Goal: Task Accomplishment & Management: Use online tool/utility

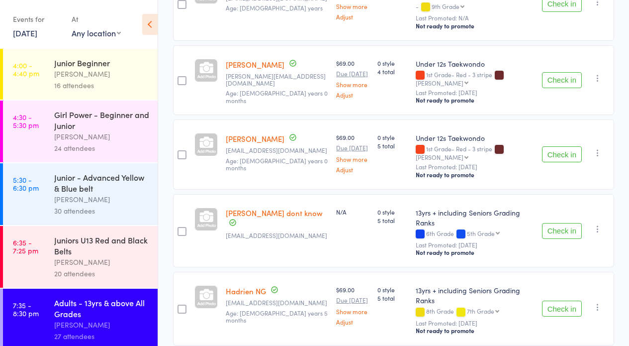
scroll to position [207, 0]
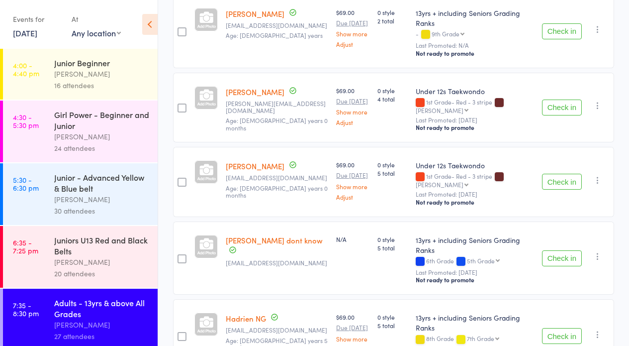
click at [562, 100] on button "Check in" at bounding box center [562, 108] width 40 height 16
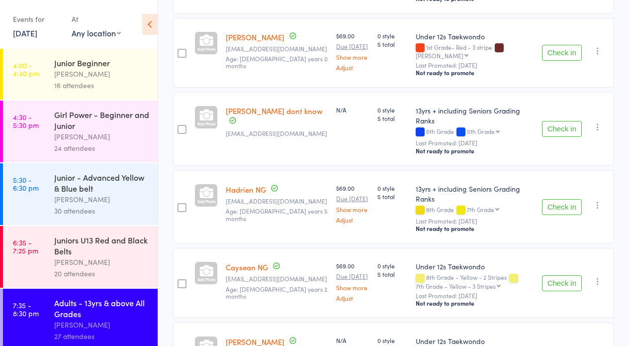
scroll to position [304, 0]
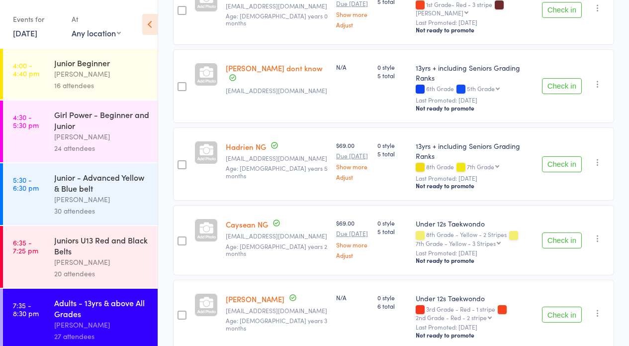
click at [573, 307] on button "Check in" at bounding box center [562, 315] width 40 height 16
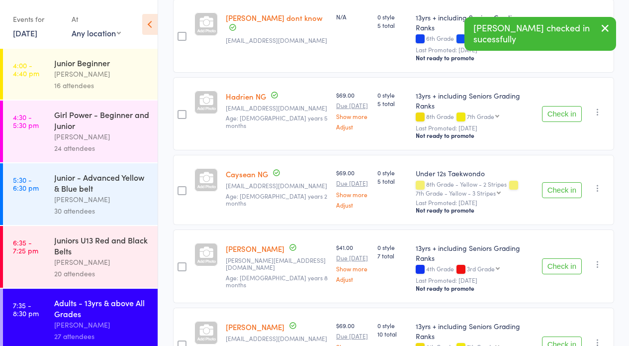
scroll to position [430, 0]
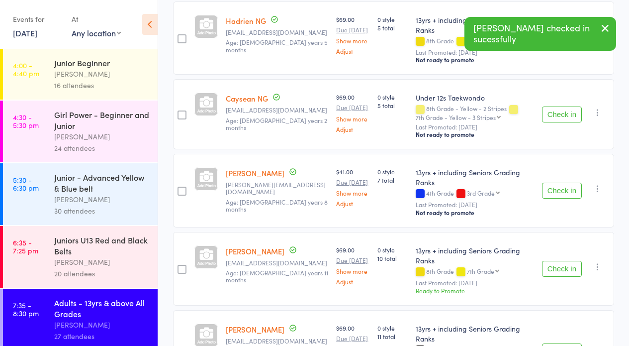
click at [570, 261] on button "Check in" at bounding box center [562, 269] width 40 height 16
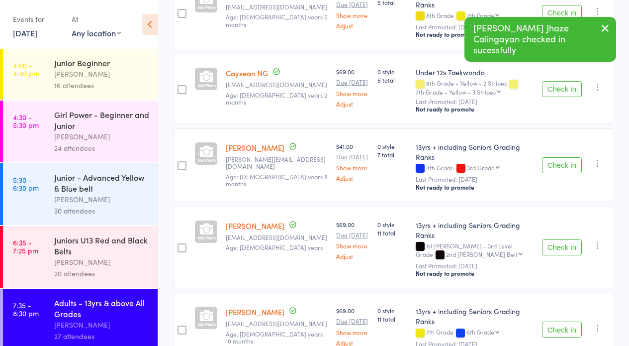
scroll to position [517, 0]
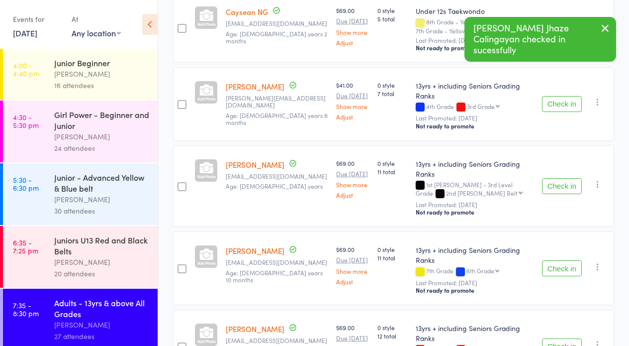
click at [560, 260] on button "Check in" at bounding box center [562, 268] width 40 height 16
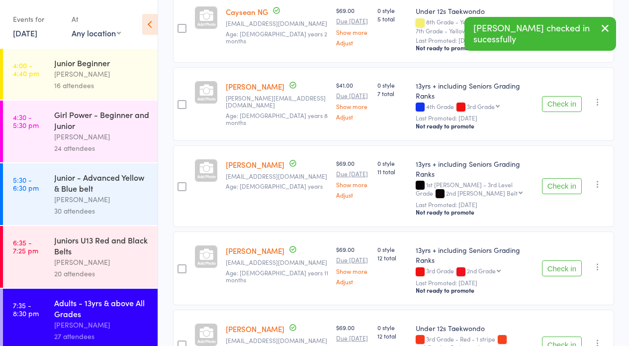
click at [560, 260] on button "Check in" at bounding box center [562, 268] width 40 height 16
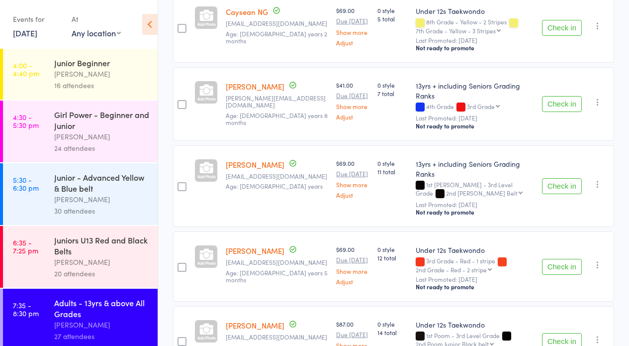
click at [558, 259] on button "Check in" at bounding box center [562, 267] width 40 height 16
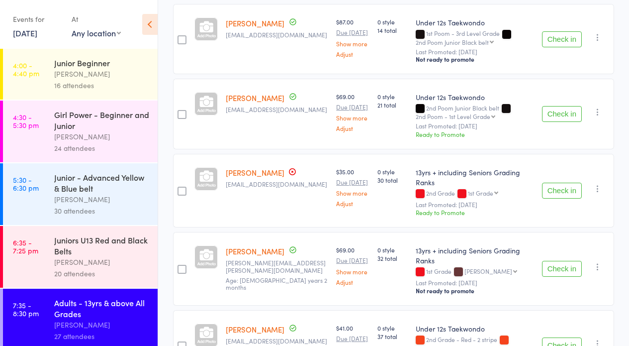
scroll to position [742, 0]
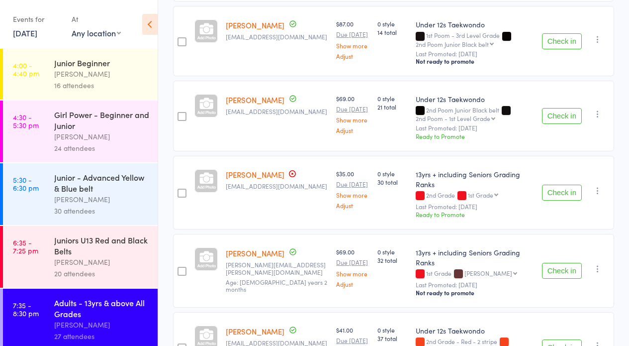
click at [560, 185] on button "Check in" at bounding box center [562, 193] width 40 height 16
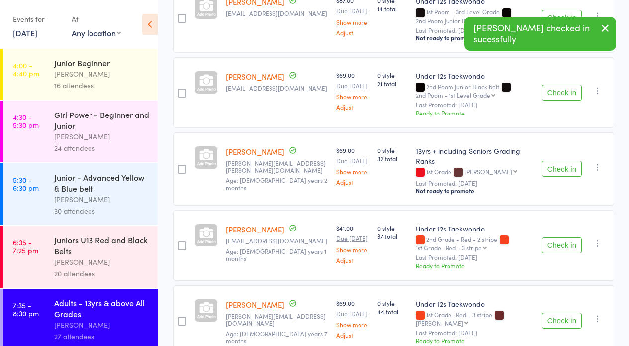
scroll to position [806, 0]
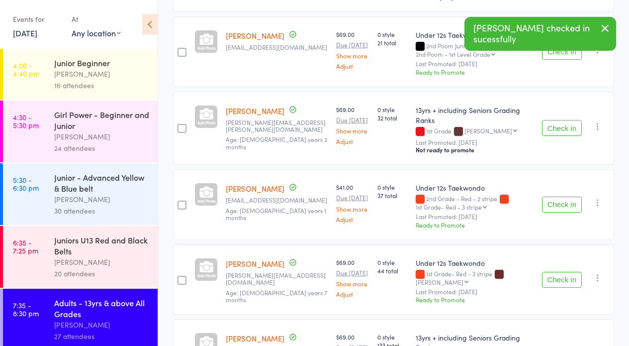
click at [563, 197] on button "Check in" at bounding box center [562, 205] width 40 height 16
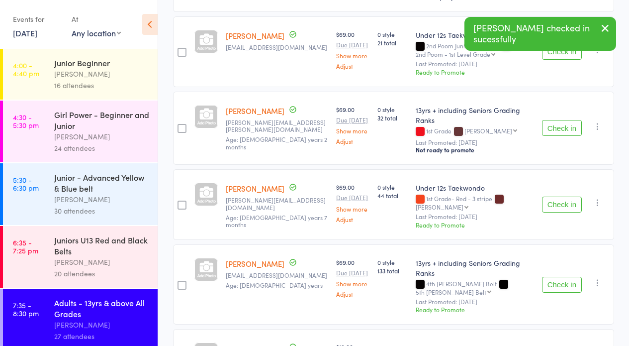
click at [562, 197] on button "Check in" at bounding box center [562, 205] width 40 height 16
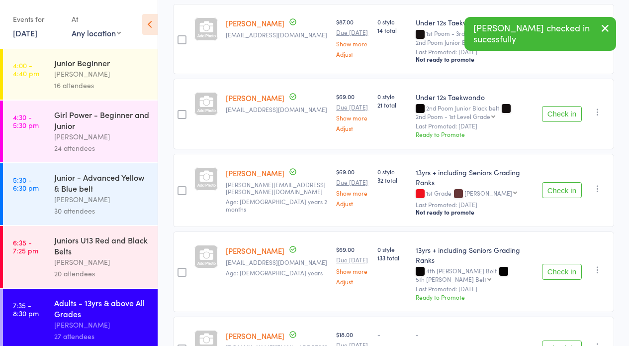
click at [562, 340] on button "Check in" at bounding box center [562, 348] width 40 height 16
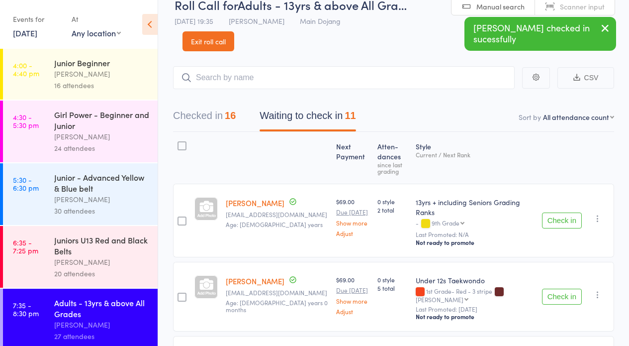
scroll to position [0, 0]
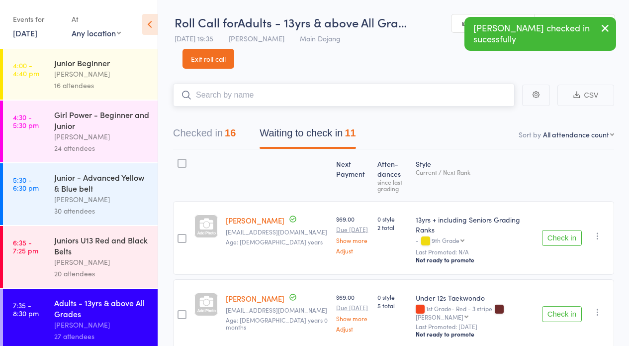
click at [346, 95] on input "search" at bounding box center [344, 95] width 342 height 23
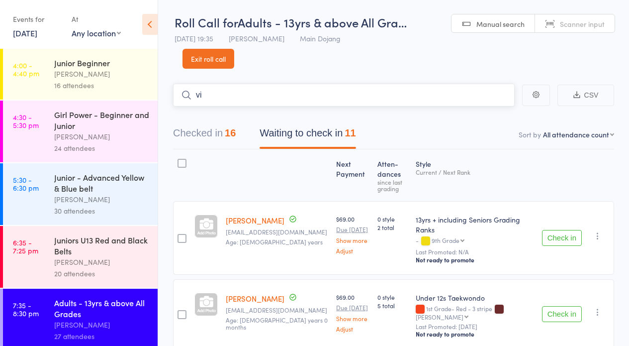
type input "v"
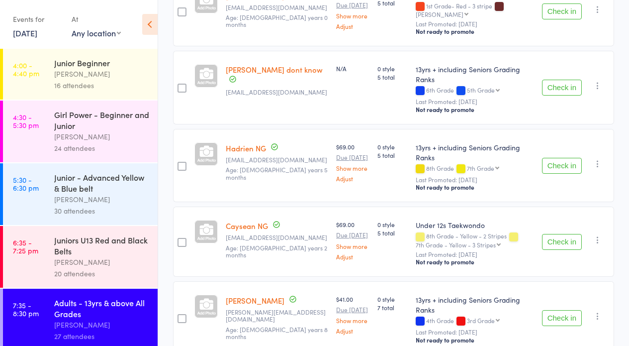
scroll to position [327, 0]
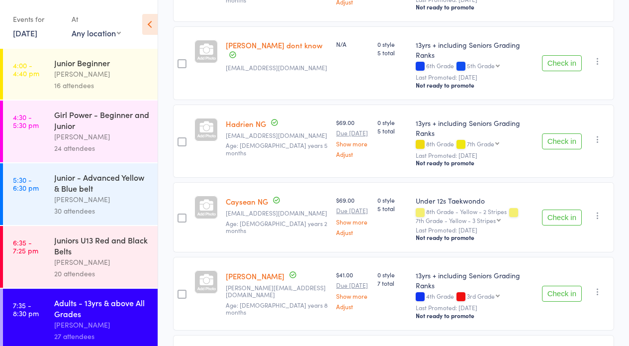
click at [558, 286] on button "Check in" at bounding box center [562, 294] width 40 height 16
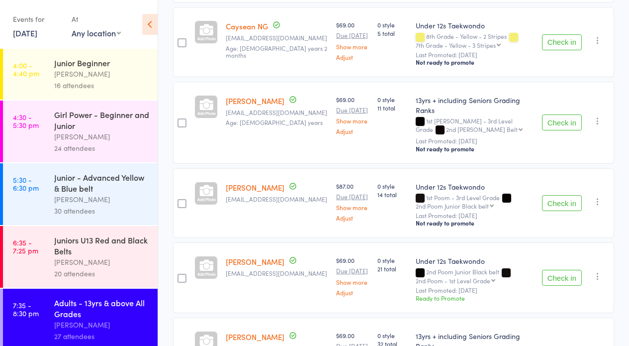
scroll to position [0, 0]
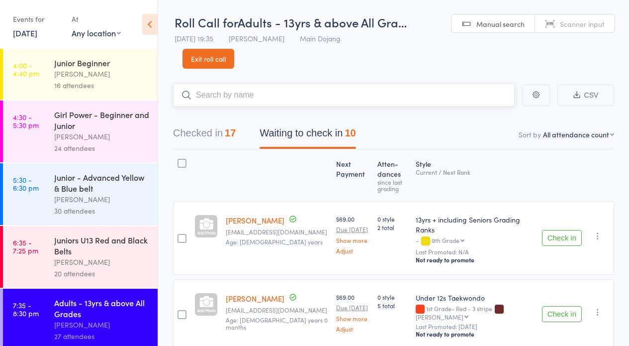
click at [278, 89] on input "search" at bounding box center [344, 95] width 342 height 23
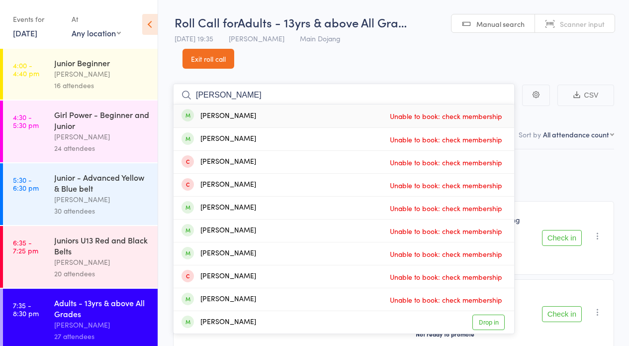
type input "[PERSON_NAME]"
drag, startPoint x: 245, startPoint y: 94, endPoint x: 146, endPoint y: 84, distance: 99.5
click at [146, 84] on div "Roll Call for Adults - 13yrs & above All Gra… [DATE] 19:35 [PERSON_NAME] Main D…" at bounding box center [314, 173] width 629 height 346
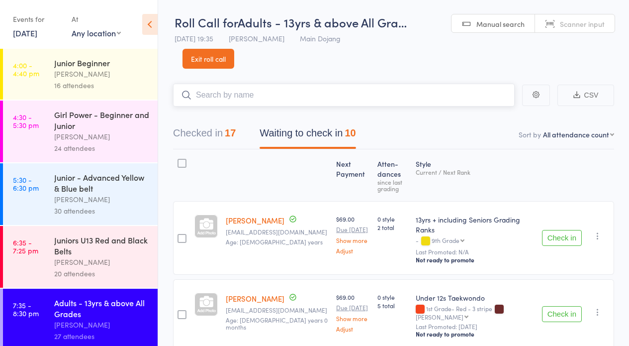
click at [302, 97] on input "search" at bounding box center [344, 95] width 342 height 23
click at [292, 124] on button "Waiting to check in 10" at bounding box center [308, 135] width 96 height 26
click at [260, 94] on input "search" at bounding box center [344, 95] width 342 height 23
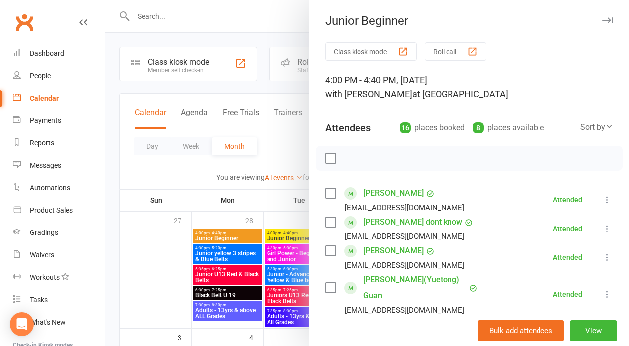
click at [177, 177] on div at bounding box center [367, 173] width 524 height 346
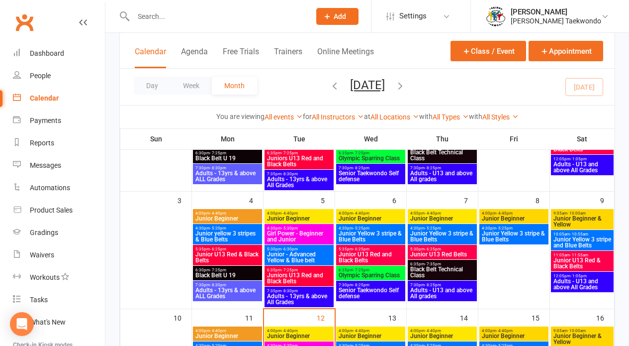
scroll to position [159, 0]
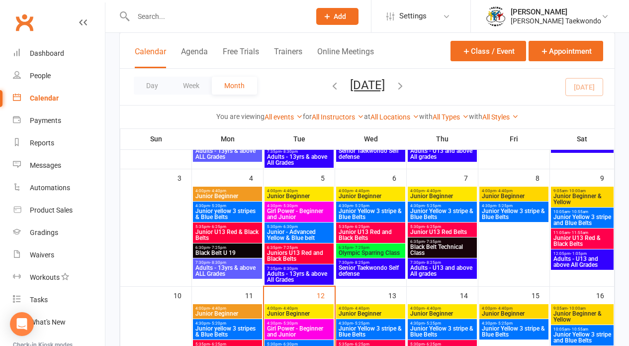
click at [305, 277] on span "Adults - 13yrs & above All Grades" at bounding box center [299, 277] width 65 height 12
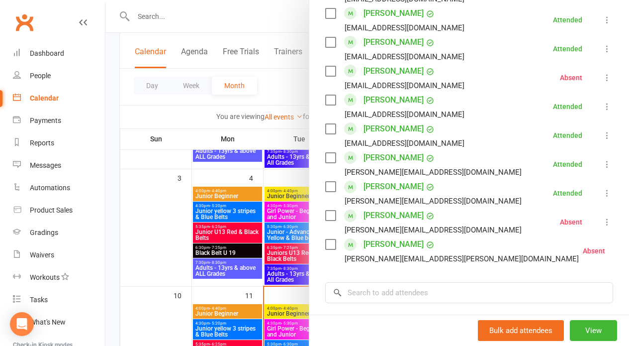
scroll to position [904, 0]
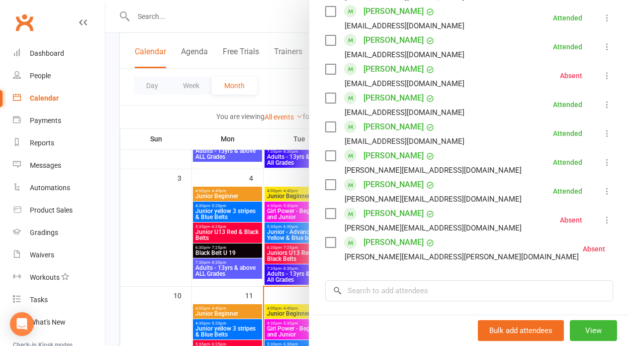
click at [279, 220] on div at bounding box center [367, 173] width 524 height 346
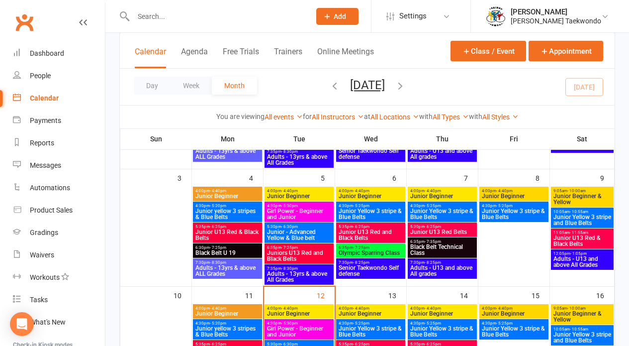
click at [314, 156] on span "Adults - 13yrs & above All Grades" at bounding box center [299, 160] width 65 height 12
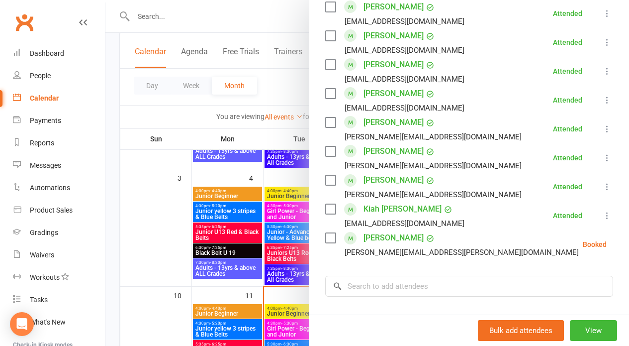
scroll to position [0, 0]
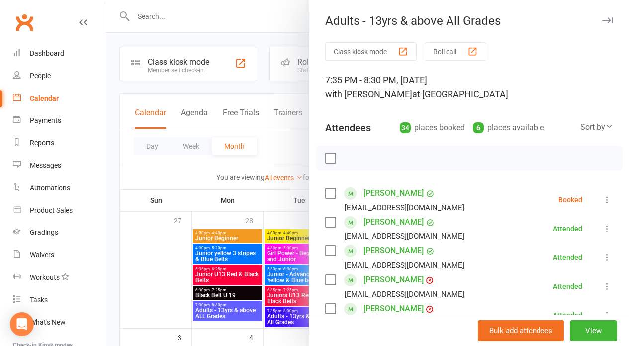
click at [271, 216] on div at bounding box center [367, 173] width 524 height 346
